Goal: Task Accomplishment & Management: Use online tool/utility

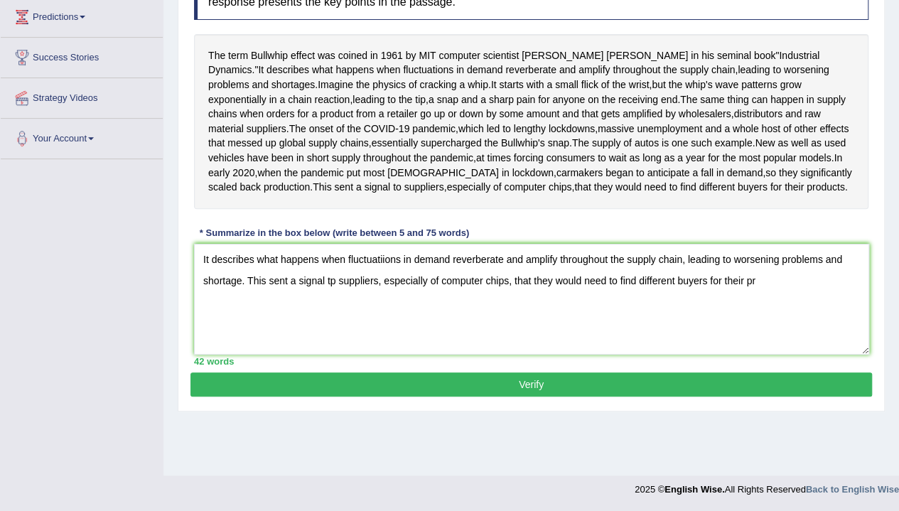
drag, startPoint x: 397, startPoint y: 195, endPoint x: 468, endPoint y: 251, distance: 90.6
click at [468, 209] on div "The term Bullwhip effect was coined in [DATE] by MIT computer scientist [PERSON…" at bounding box center [531, 121] width 674 height 175
drag, startPoint x: 457, startPoint y: 239, endPoint x: 426, endPoint y: 184, distance: 63.3
click at [426, 184] on div "The term Bullwhip effect was coined in [DATE] by MIT computer scientist [PERSON…" at bounding box center [531, 121] width 674 height 175
drag, startPoint x: 395, startPoint y: 195, endPoint x: 469, endPoint y: 230, distance: 81.7
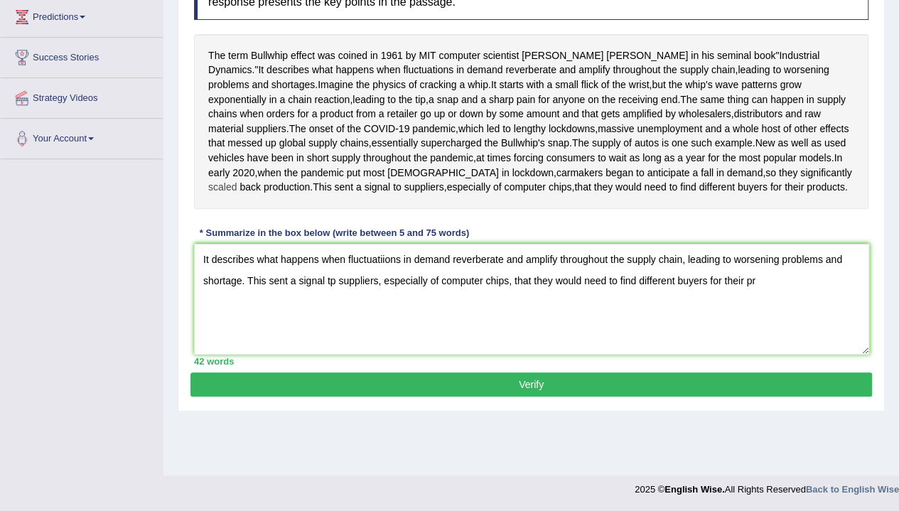
click at [469, 209] on div "The term Bullwhip effect was coined in [DATE] by MIT computer scientist [PERSON…" at bounding box center [531, 121] width 674 height 175
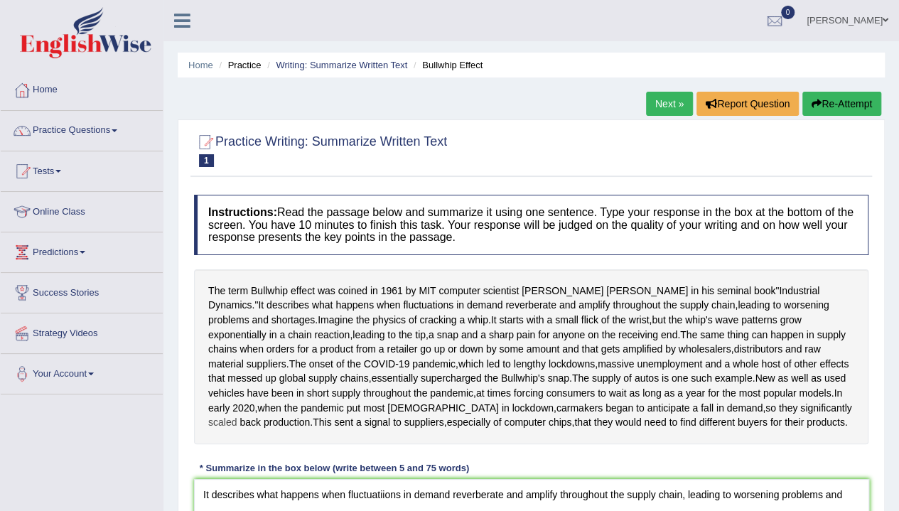
scroll to position [253, 0]
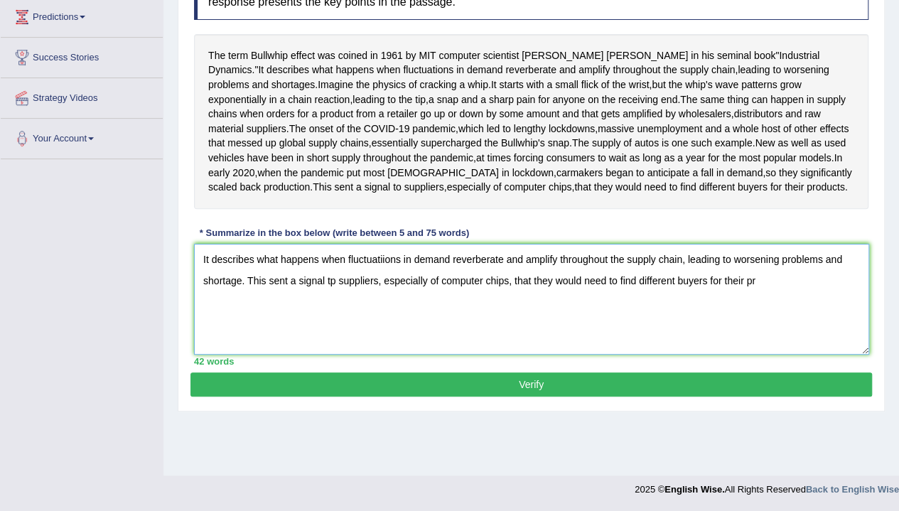
click at [774, 335] on textarea "It describes what happens when fluctuatiions in demand reverberate and amplify …" at bounding box center [531, 299] width 675 height 111
type textarea "It describes what happens when fluctuatiions in demand reverberate and amplify …"
